Goal: Information Seeking & Learning: Check status

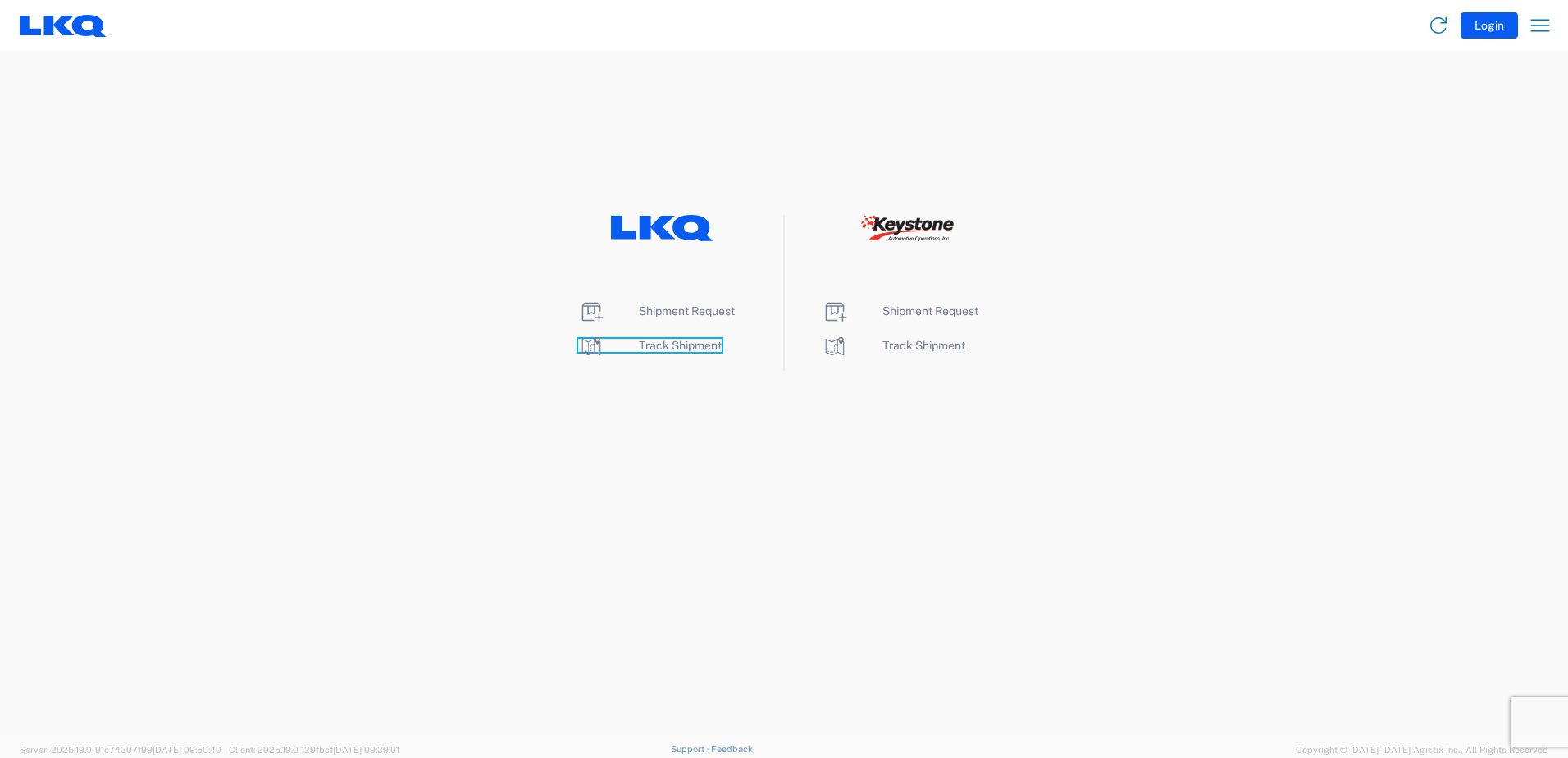
click at [694, 341] on span "Track Shipment" at bounding box center [680, 346] width 83 height 13
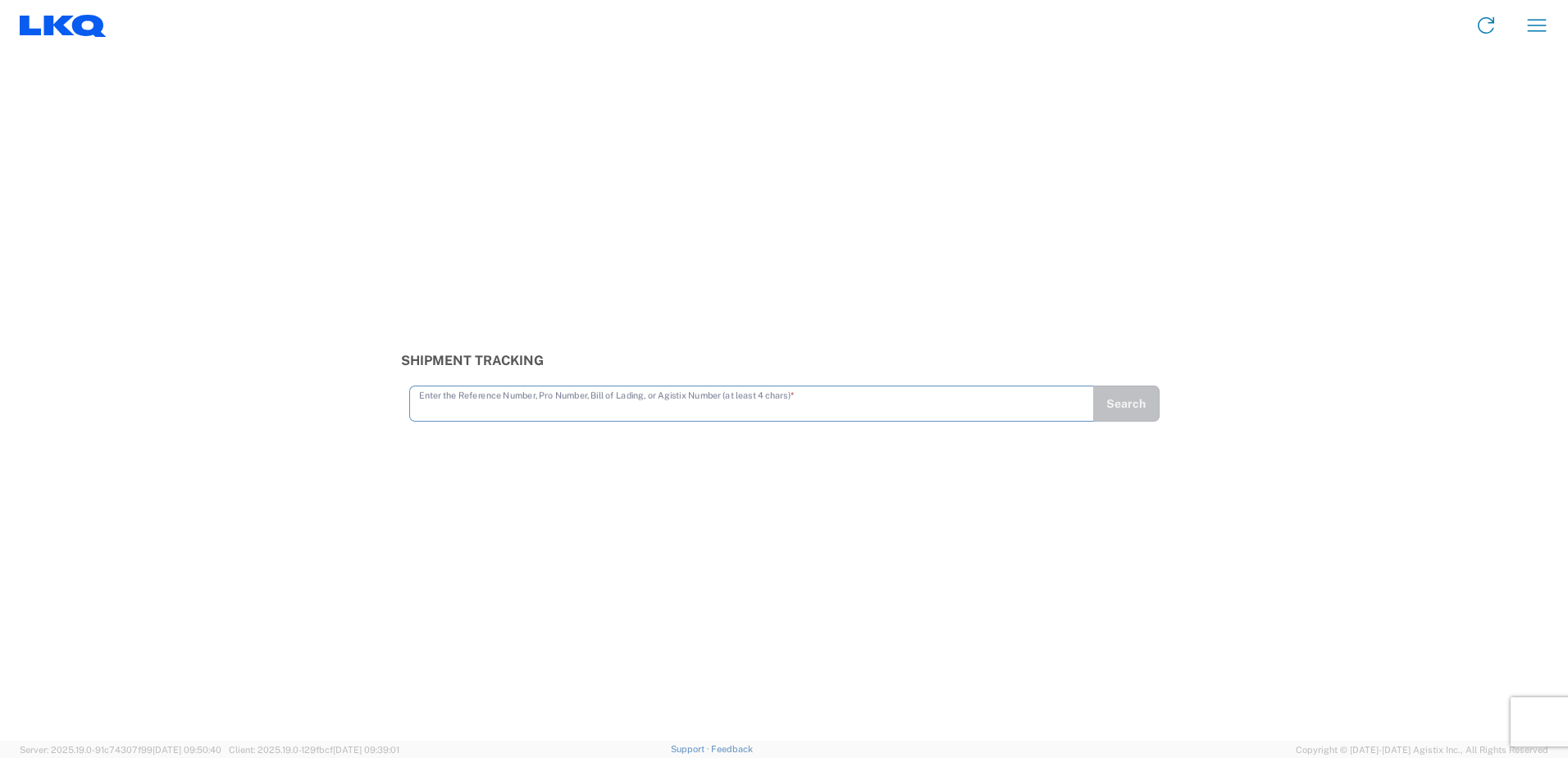
click at [503, 413] on input "text" at bounding box center [752, 402] width 665 height 28
type input "56467723"
click at [1144, 406] on button "Search" at bounding box center [1127, 404] width 67 height 36
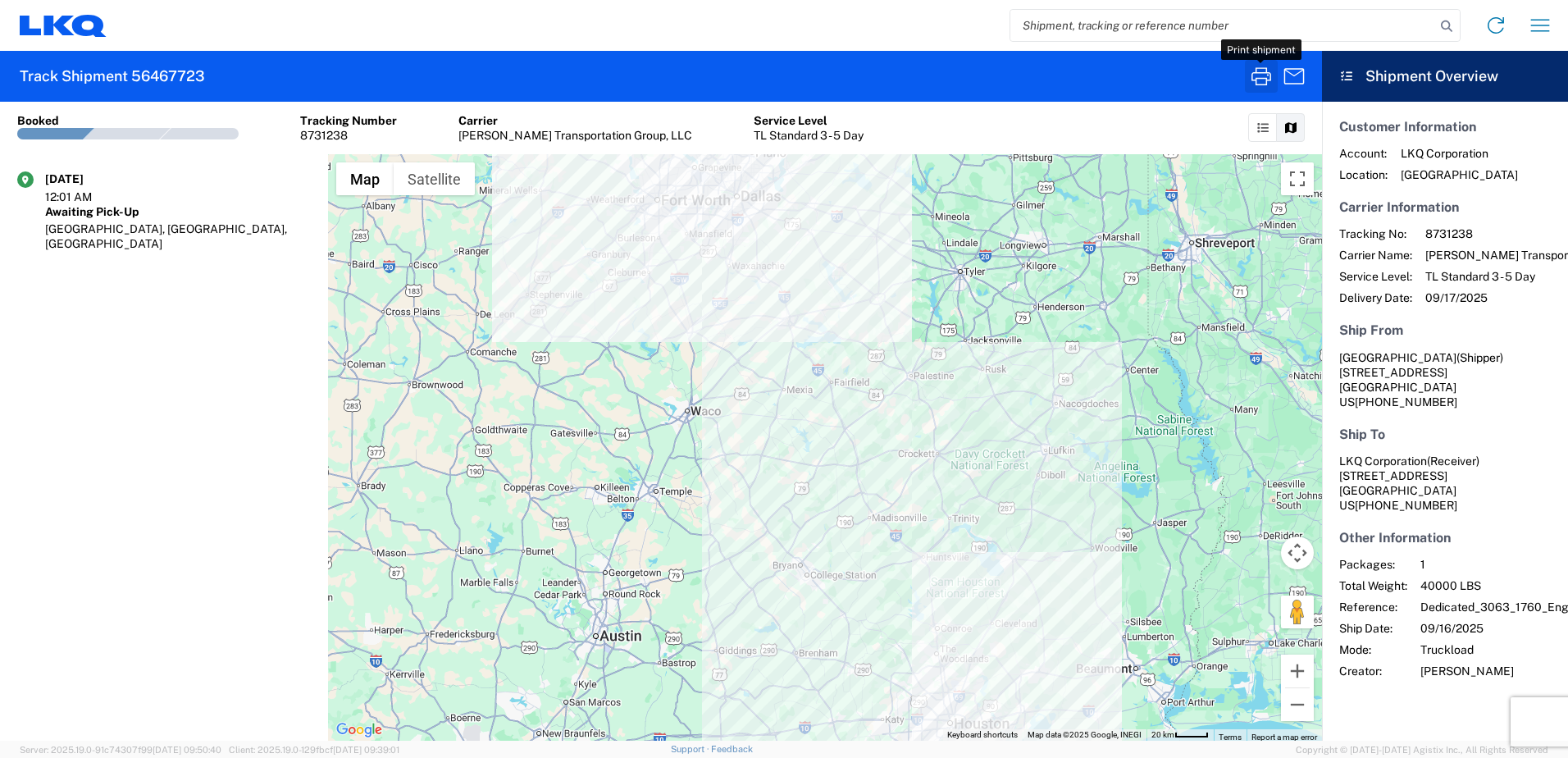
click at [1264, 71] on icon "button" at bounding box center [1262, 76] width 26 height 26
